Goal: Information Seeking & Learning: Learn about a topic

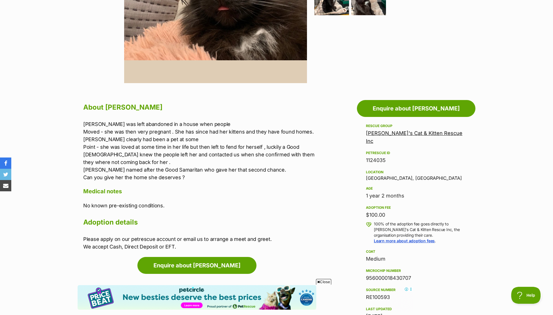
scroll to position [224, 0]
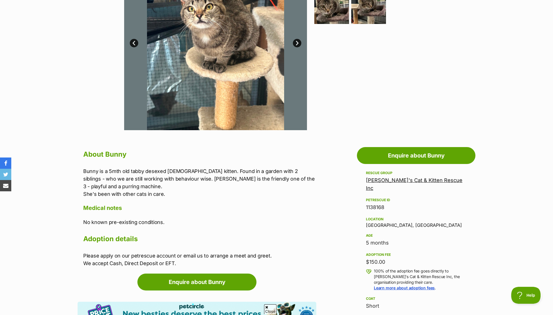
scroll to position [170, 0]
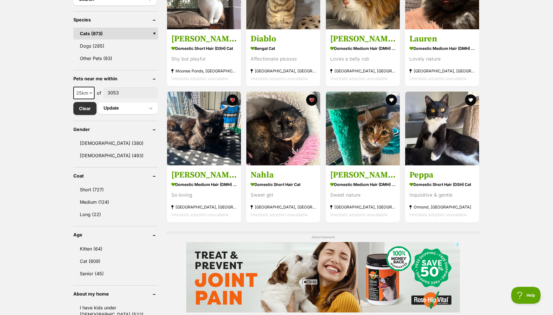
scroll to position [554, 0]
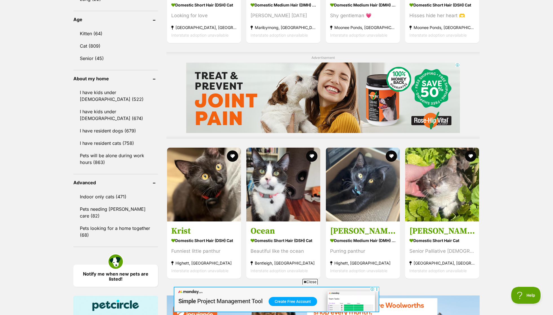
scroll to position [752, 0]
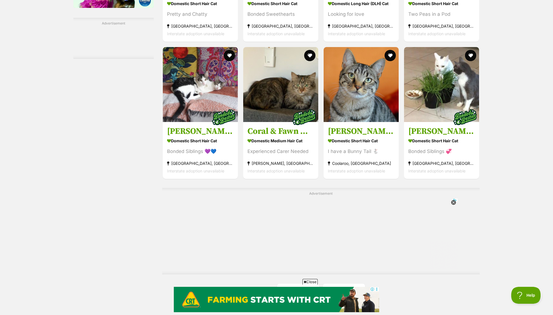
scroll to position [844, 0]
